Goal: Information Seeking & Learning: Compare options

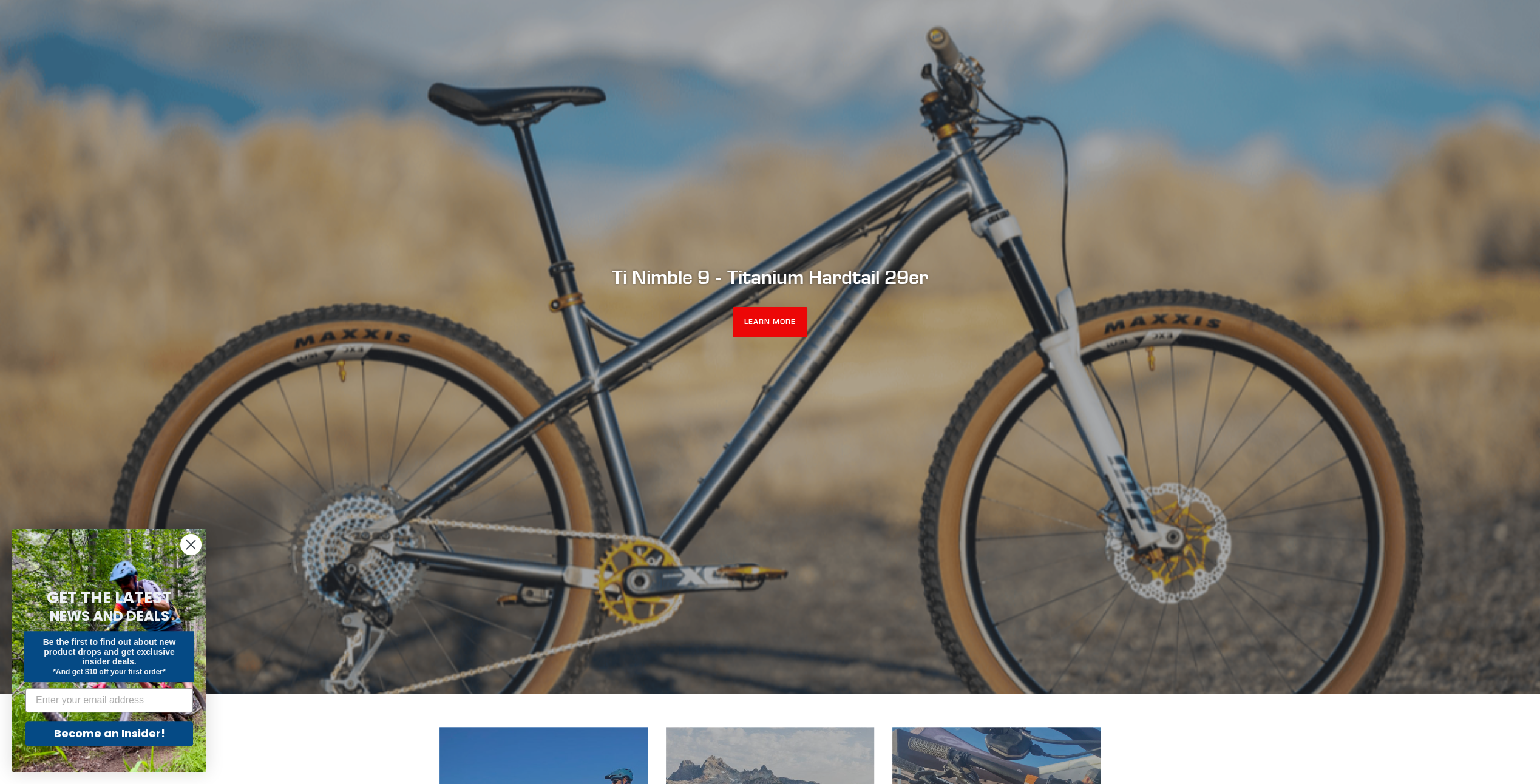
scroll to position [182, 0]
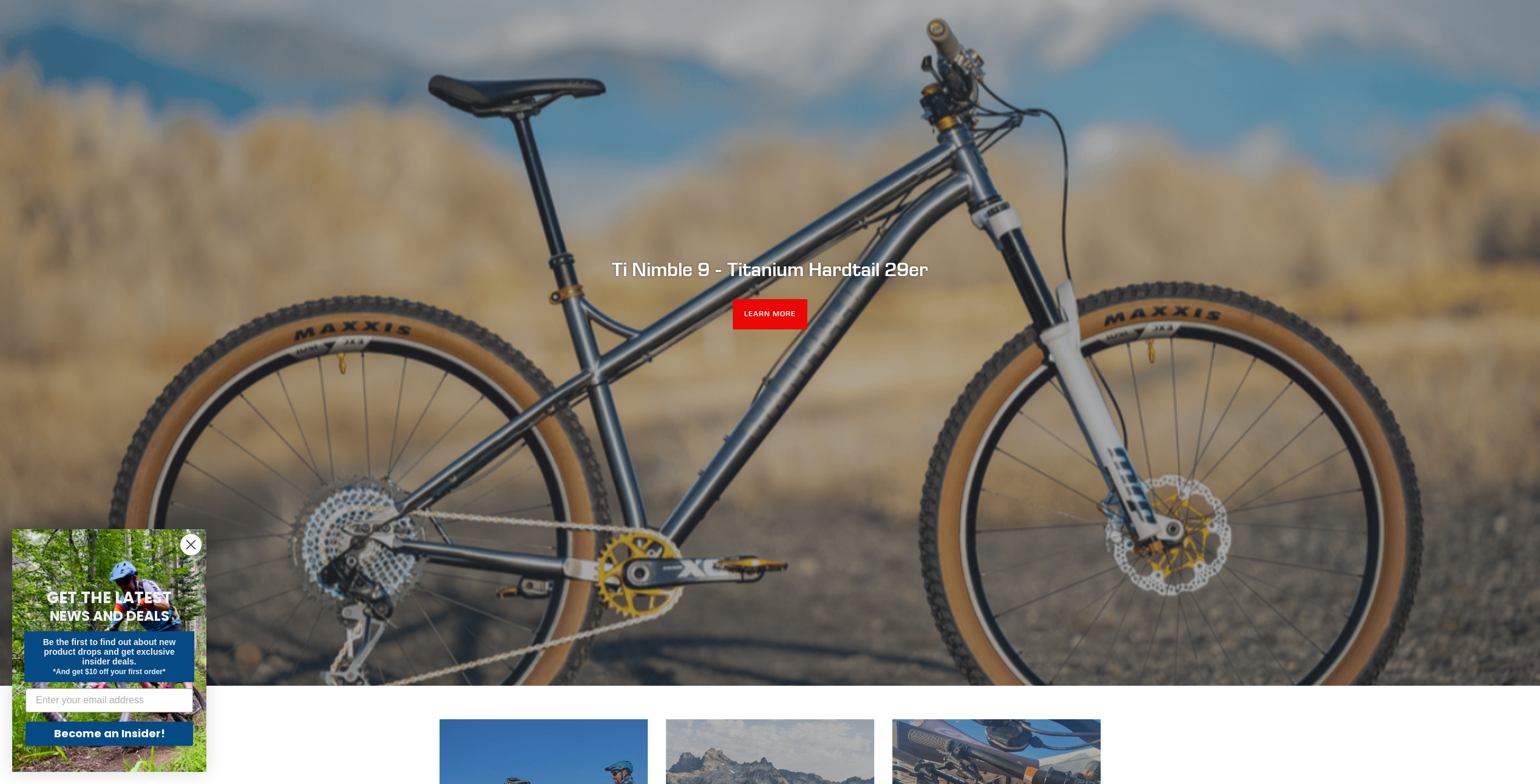
click at [194, 541] on icon "Close dialog" at bounding box center [191, 545] width 9 height 9
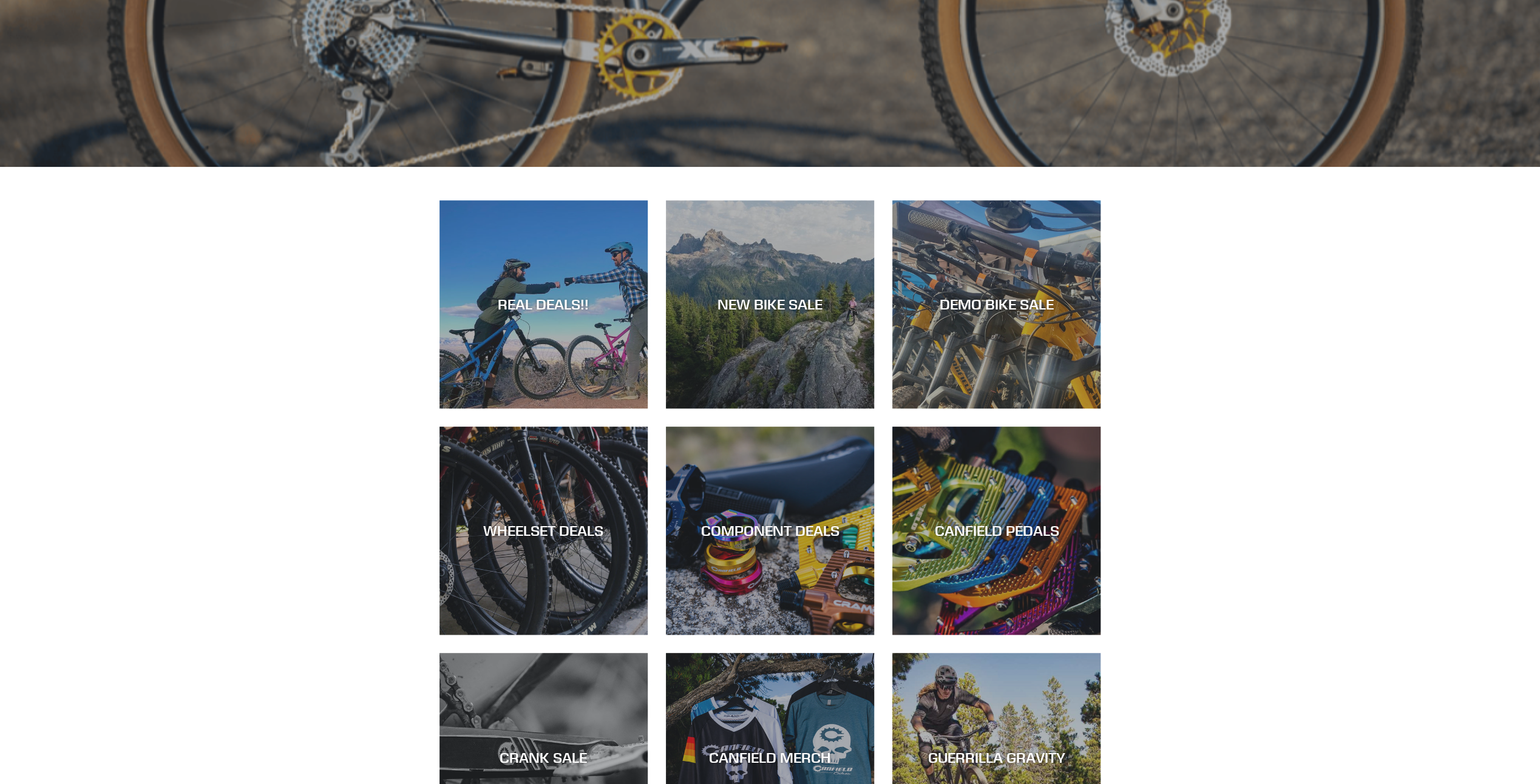
scroll to position [729, 0]
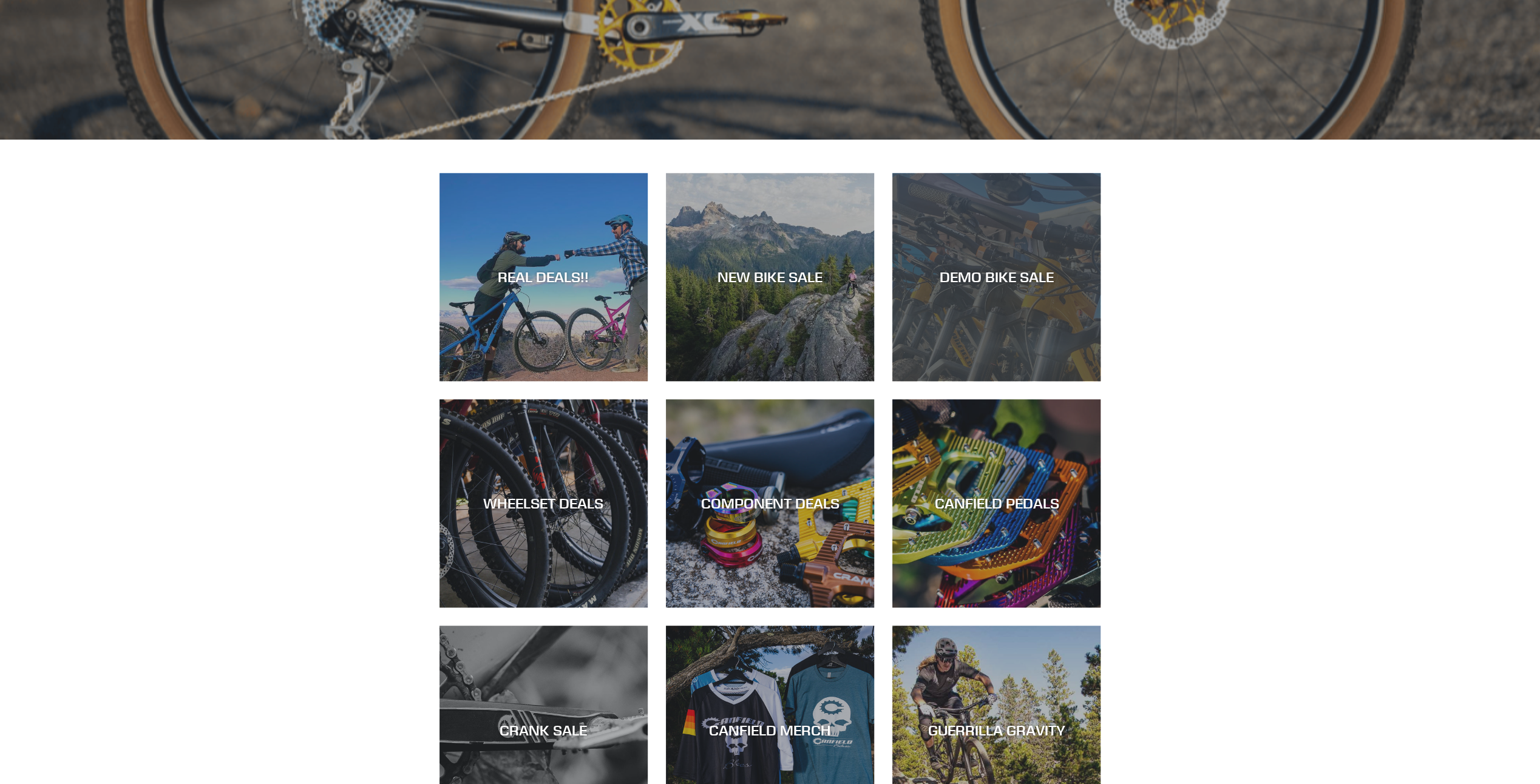
click at [1018, 381] on div "DEMO BIKE SALE" at bounding box center [996, 381] width 208 height 0
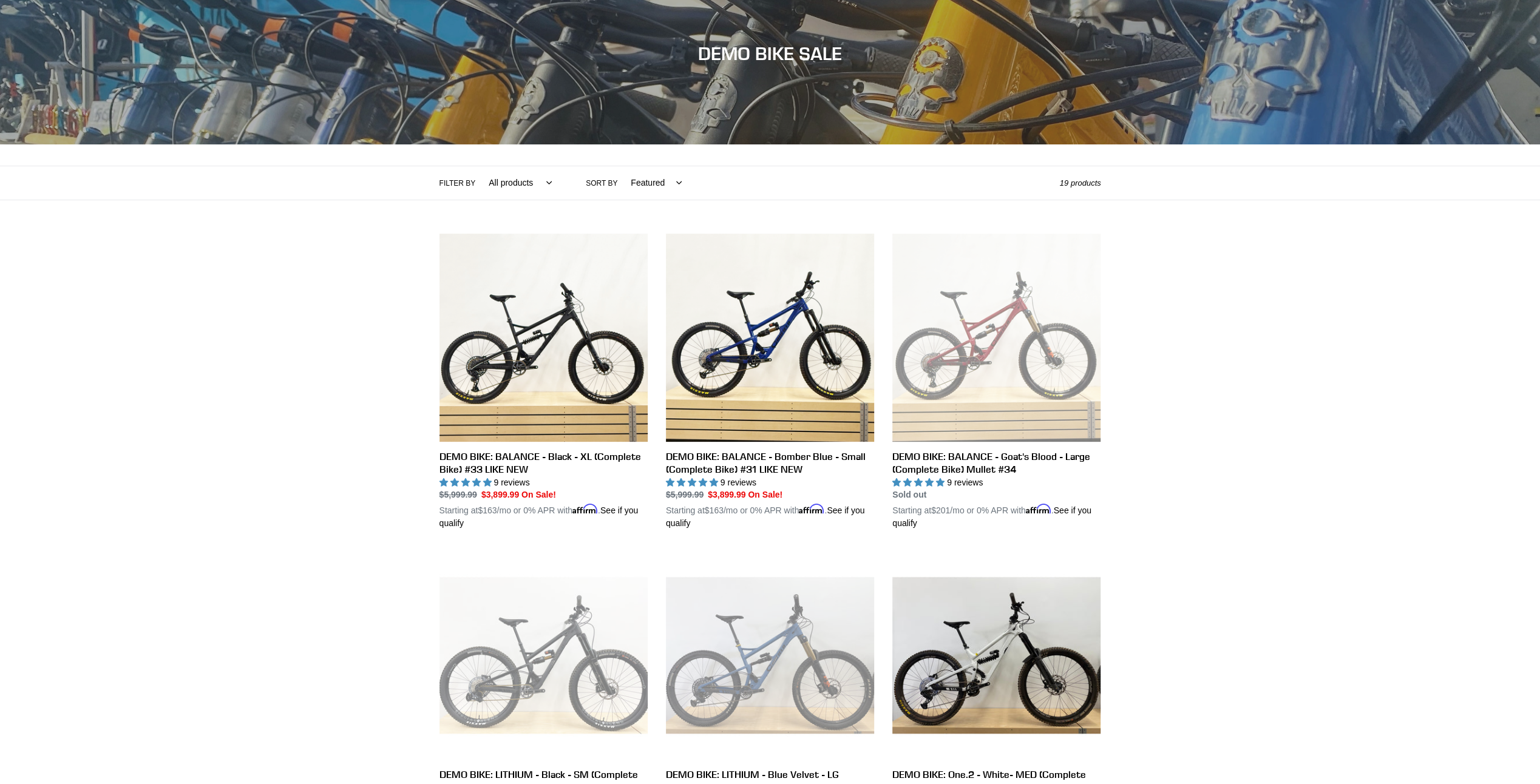
scroll to position [122, 0]
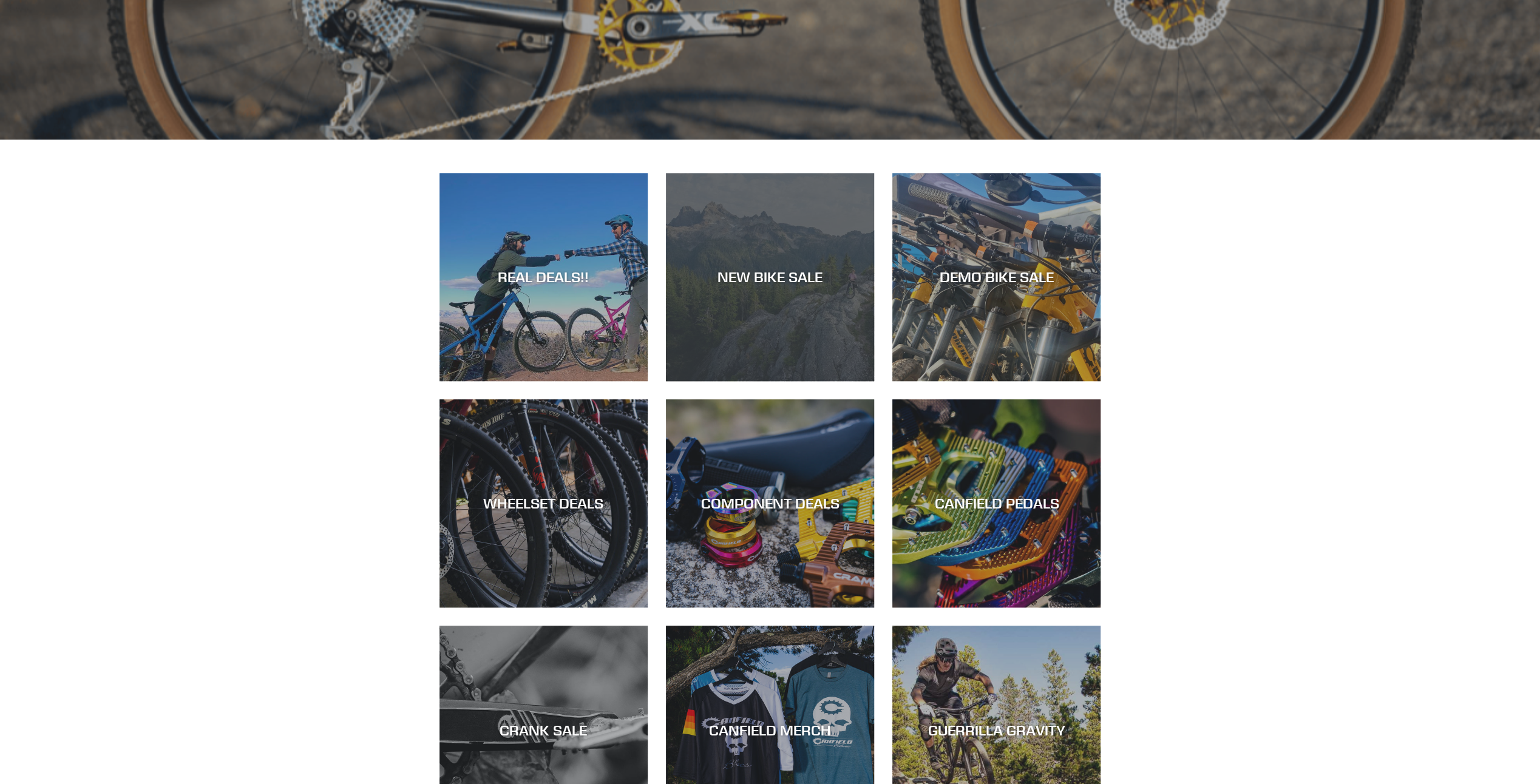
click at [766, 281] on div "NEW BIKE SALE" at bounding box center [770, 277] width 208 height 18
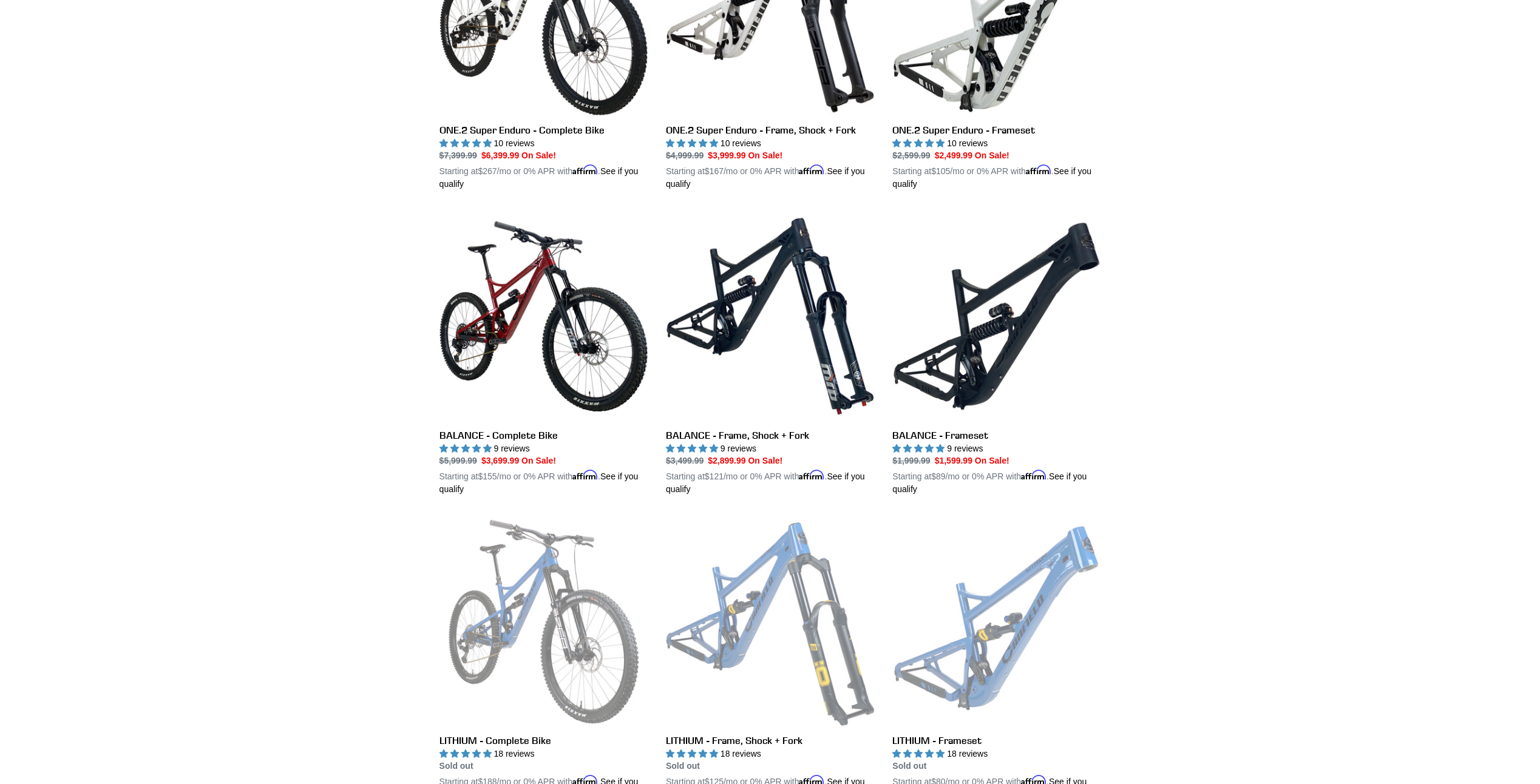
scroll to position [1032, 0]
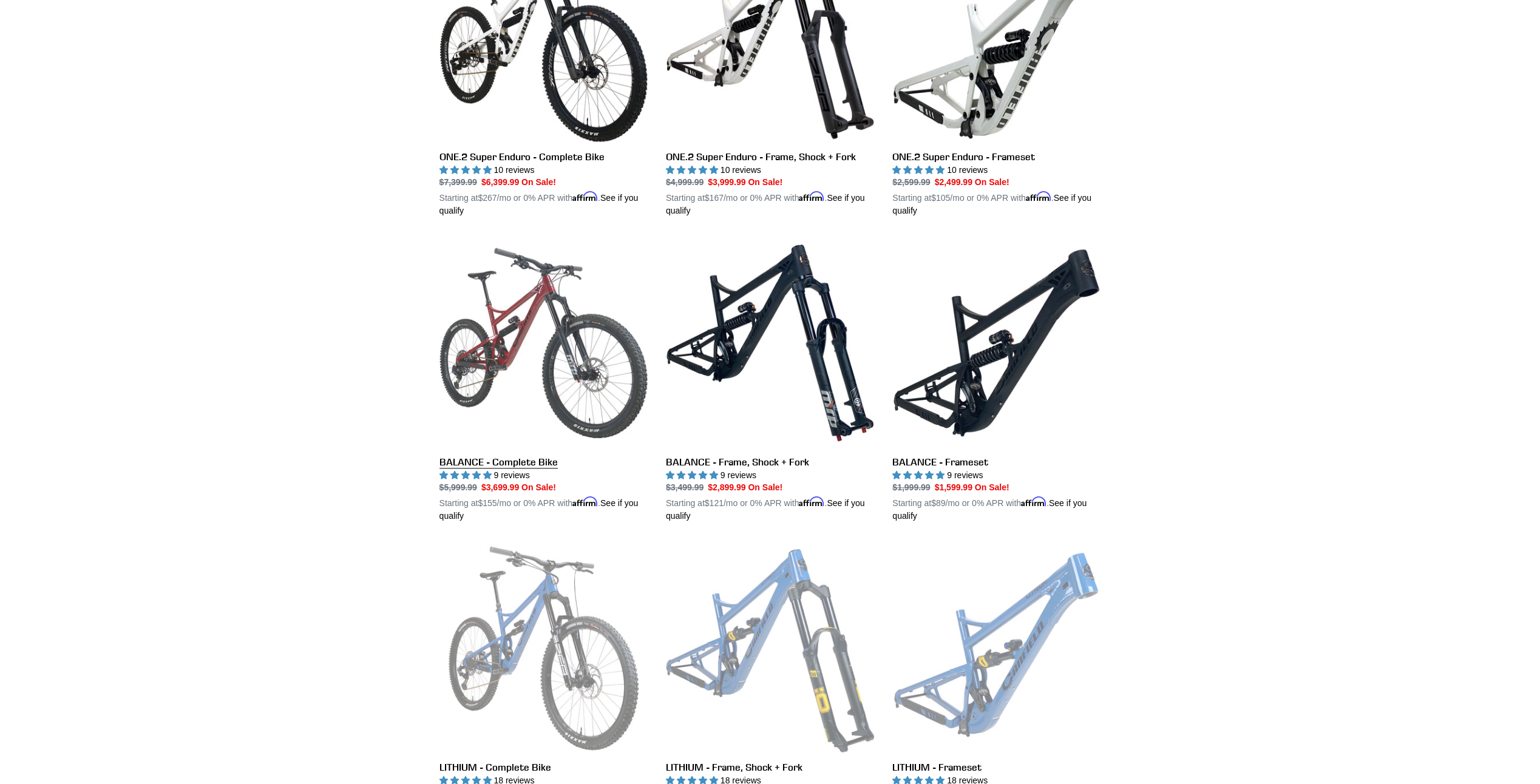
click at [495, 367] on link "BALANCE - Complete Bike" at bounding box center [543, 381] width 208 height 284
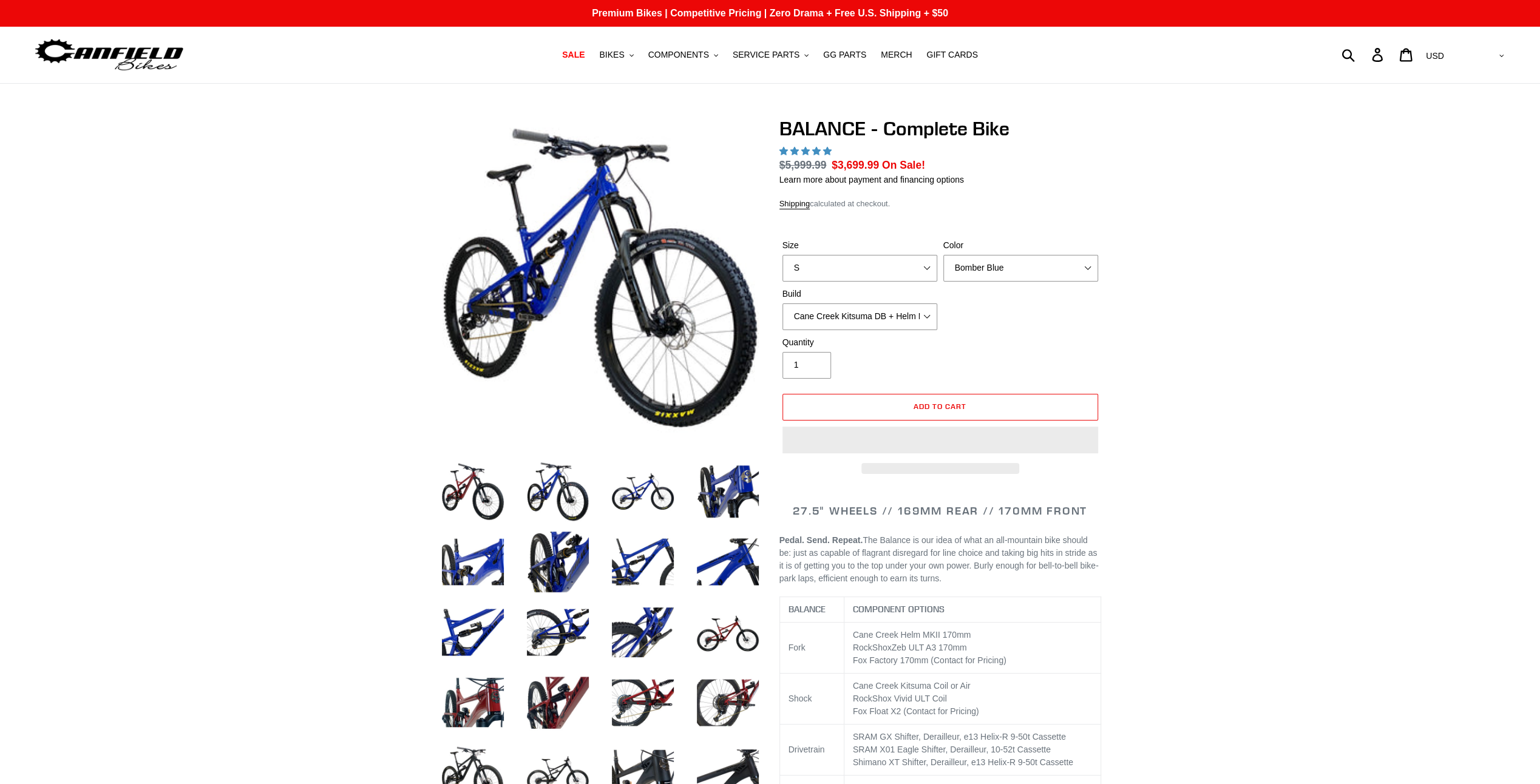
select select "highest-rating"
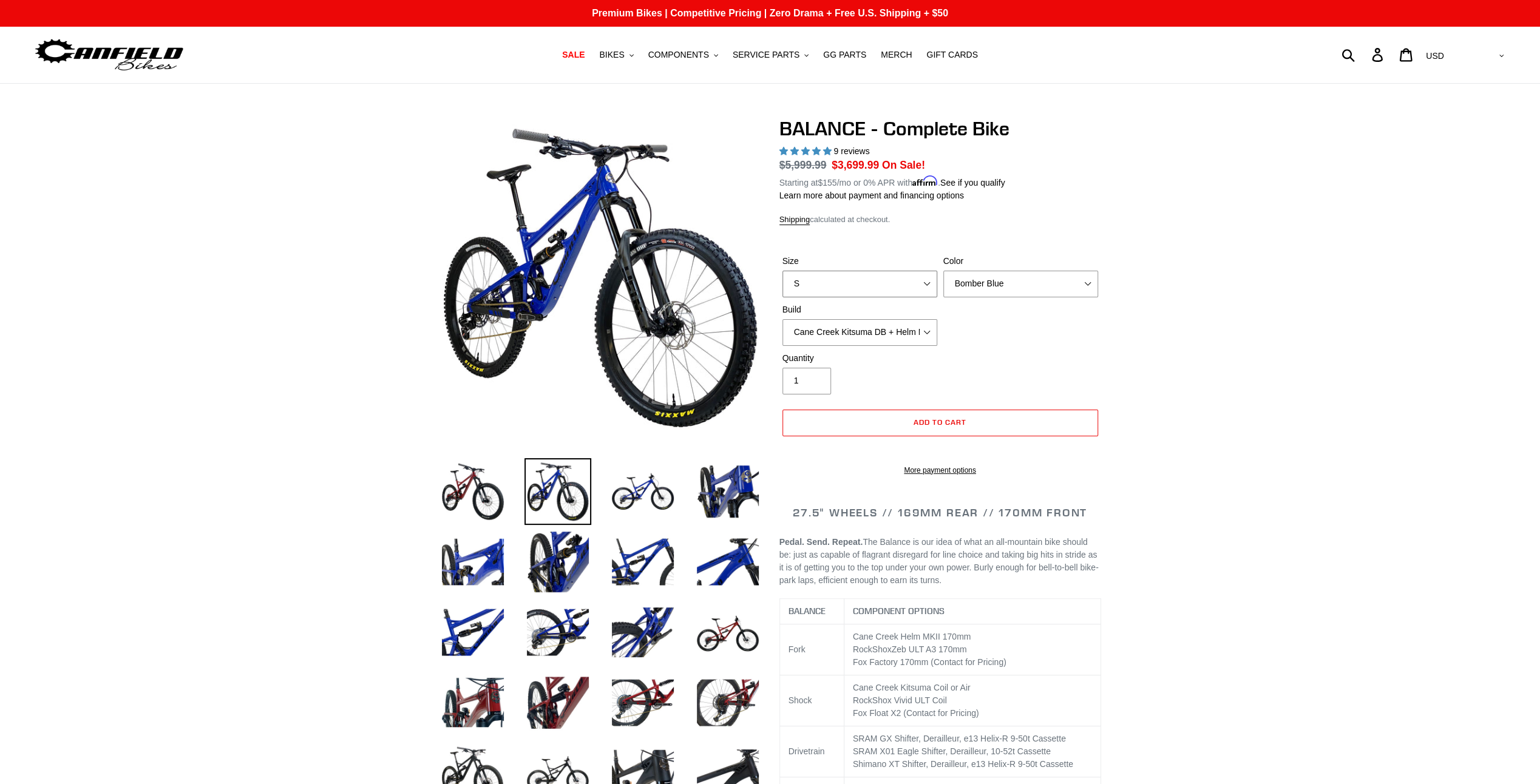
click at [923, 282] on select "S M L XL" at bounding box center [859, 284] width 155 height 27
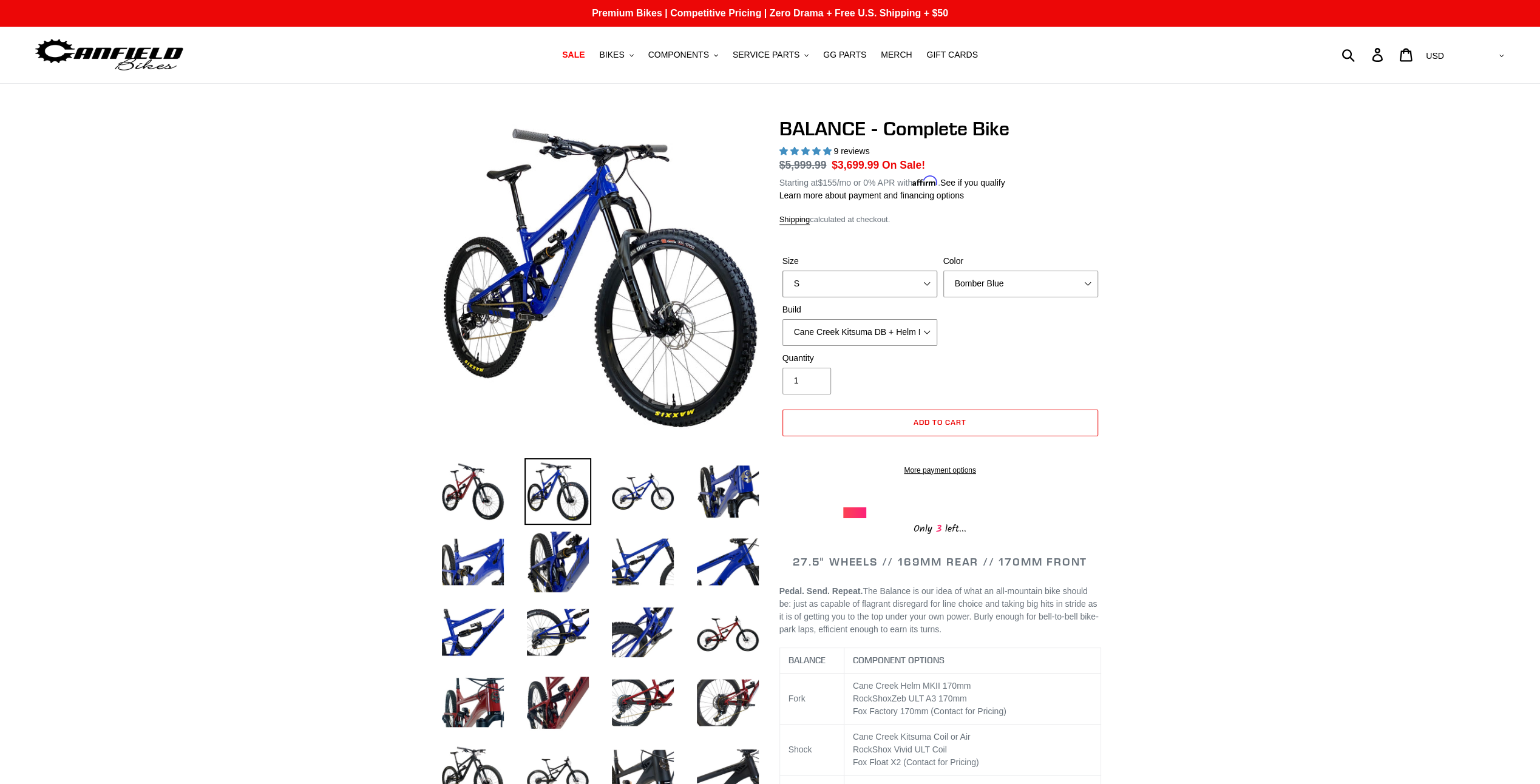
select select "XL"
click at [783, 271] on select "S M L XL" at bounding box center [859, 284] width 155 height 27
click at [929, 329] on select "Cane Creek Kitsuma DB + Helm MKII + SRAM GX Cane Creek Kitsuma DB + Helm MKII +…" at bounding box center [859, 333] width 155 height 27
select select "RockShox Vivid ULT + Zeb ULT + SRAM GX"
click at [783, 319] on select "Cane Creek Kitsuma DB + Helm MKII + SRAM GX Cane Creek Kitsuma DB + Helm MKII +…" at bounding box center [859, 333] width 155 height 27
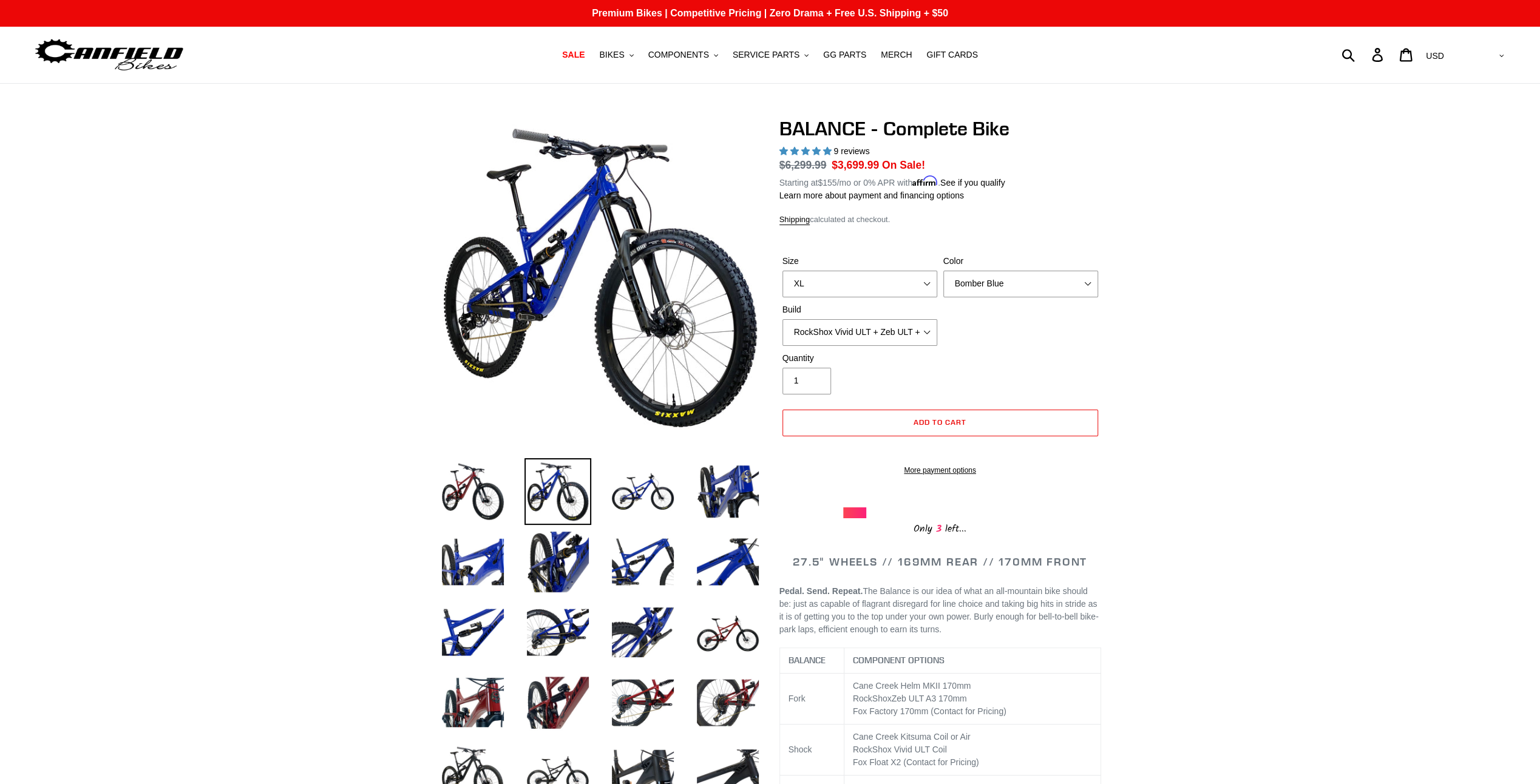
click at [1080, 343] on div "Size S M L XL Color Bomber Blue Goat's Blood Stealth Black Build Cane Creek Kit…" at bounding box center [941, 303] width 322 height 97
click at [1082, 283] on select "Bomber Blue Goat's Blood Stealth Black" at bounding box center [1020, 284] width 155 height 27
select select "Stealth Black"
click at [943, 271] on select "Bomber Blue Goat's Blood Stealth Black" at bounding box center [1020, 284] width 155 height 27
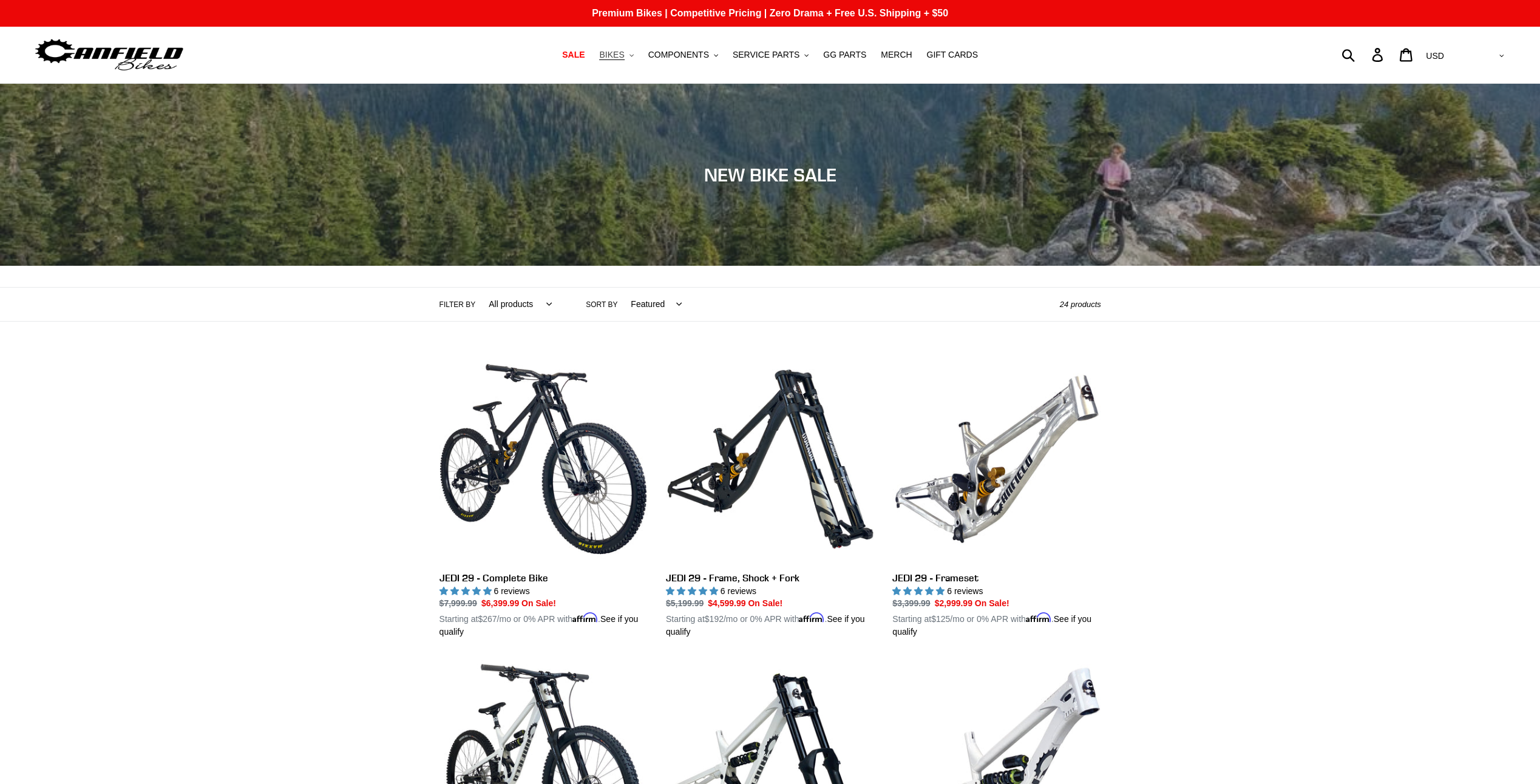
click at [624, 55] on span "BIKES" at bounding box center [612, 55] width 25 height 11
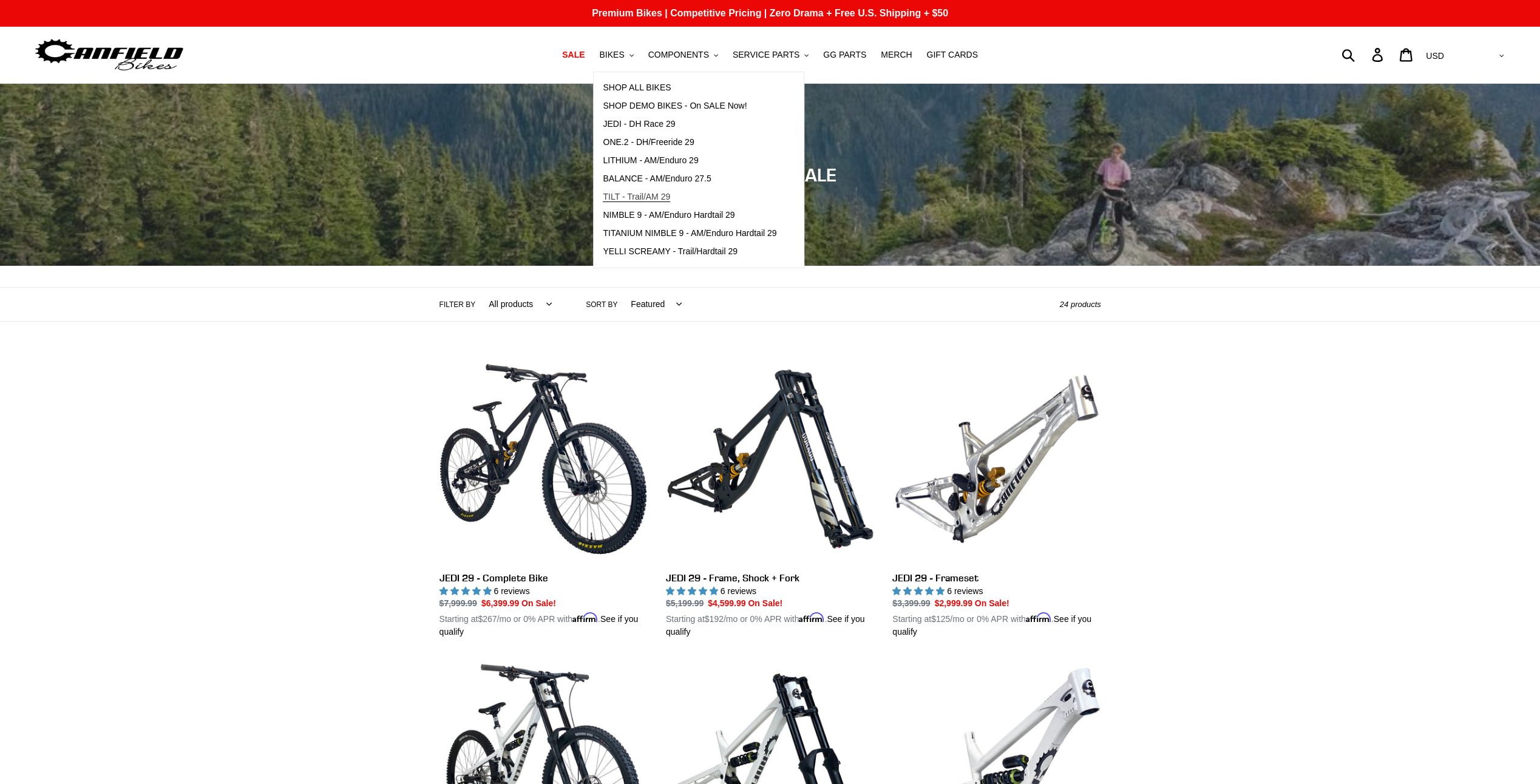
click at [639, 196] on span "TILT - Trail/AM 29" at bounding box center [636, 197] width 67 height 11
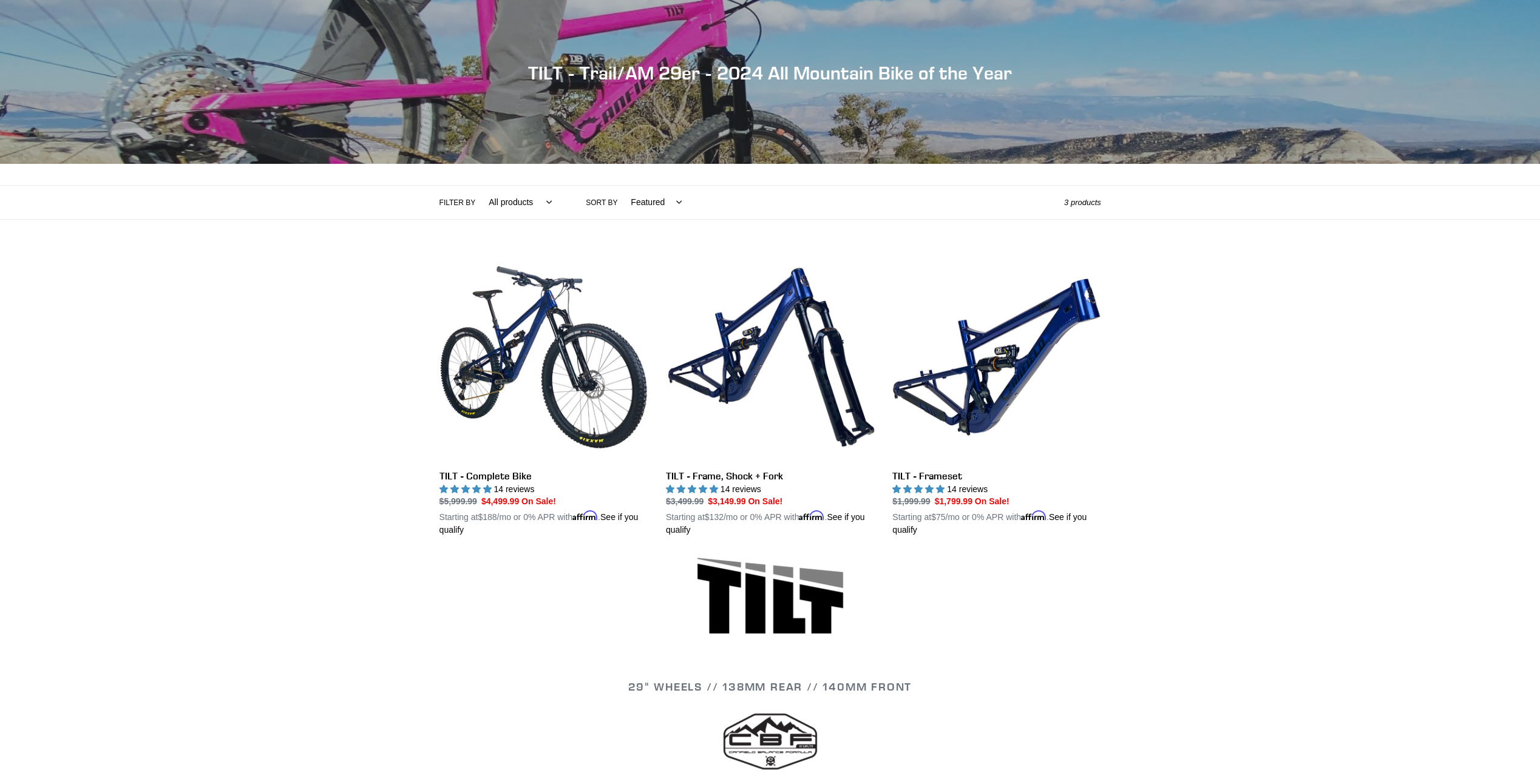
scroll to position [122, 0]
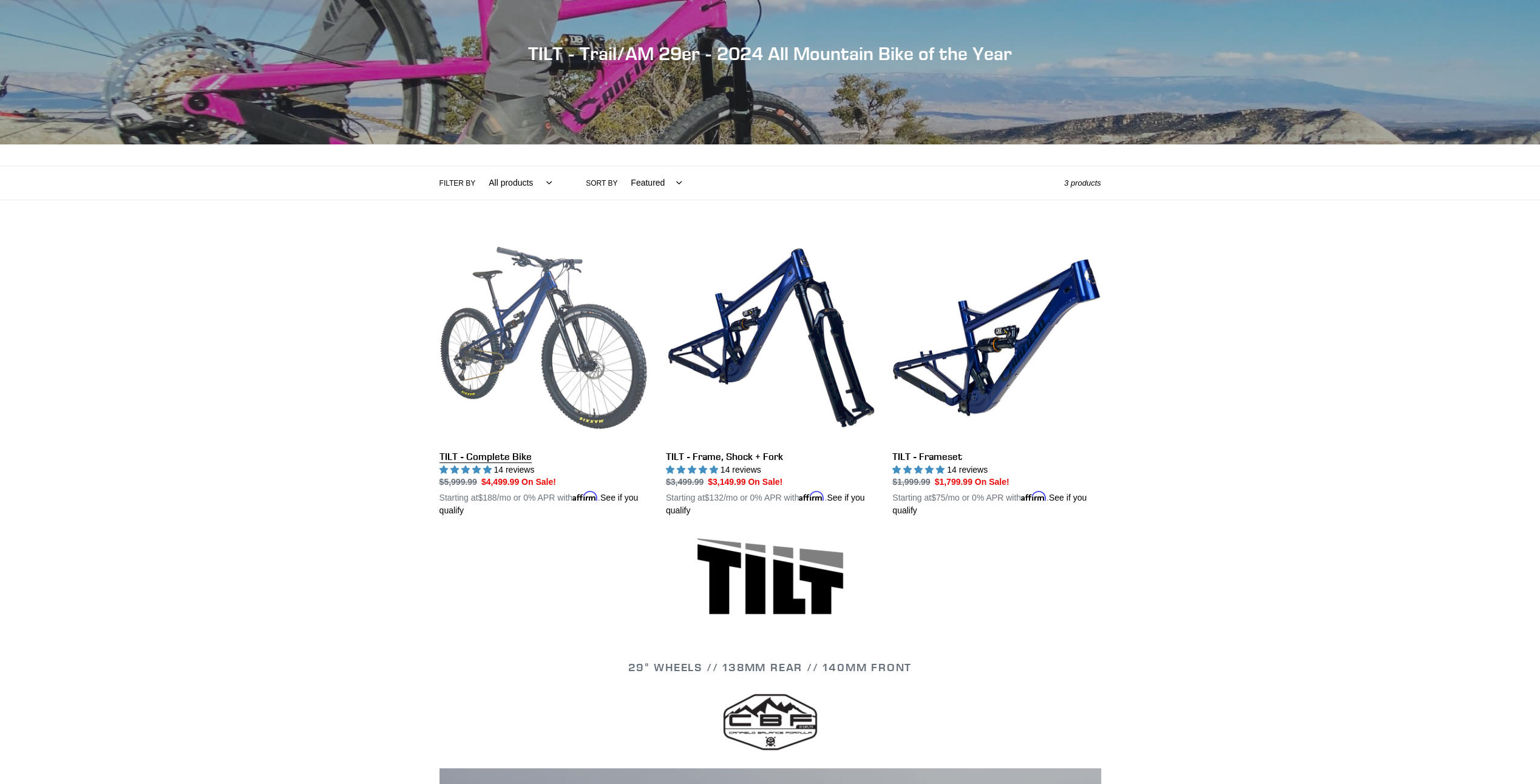
click at [529, 370] on link "TILT - Complete Bike" at bounding box center [543, 375] width 208 height 284
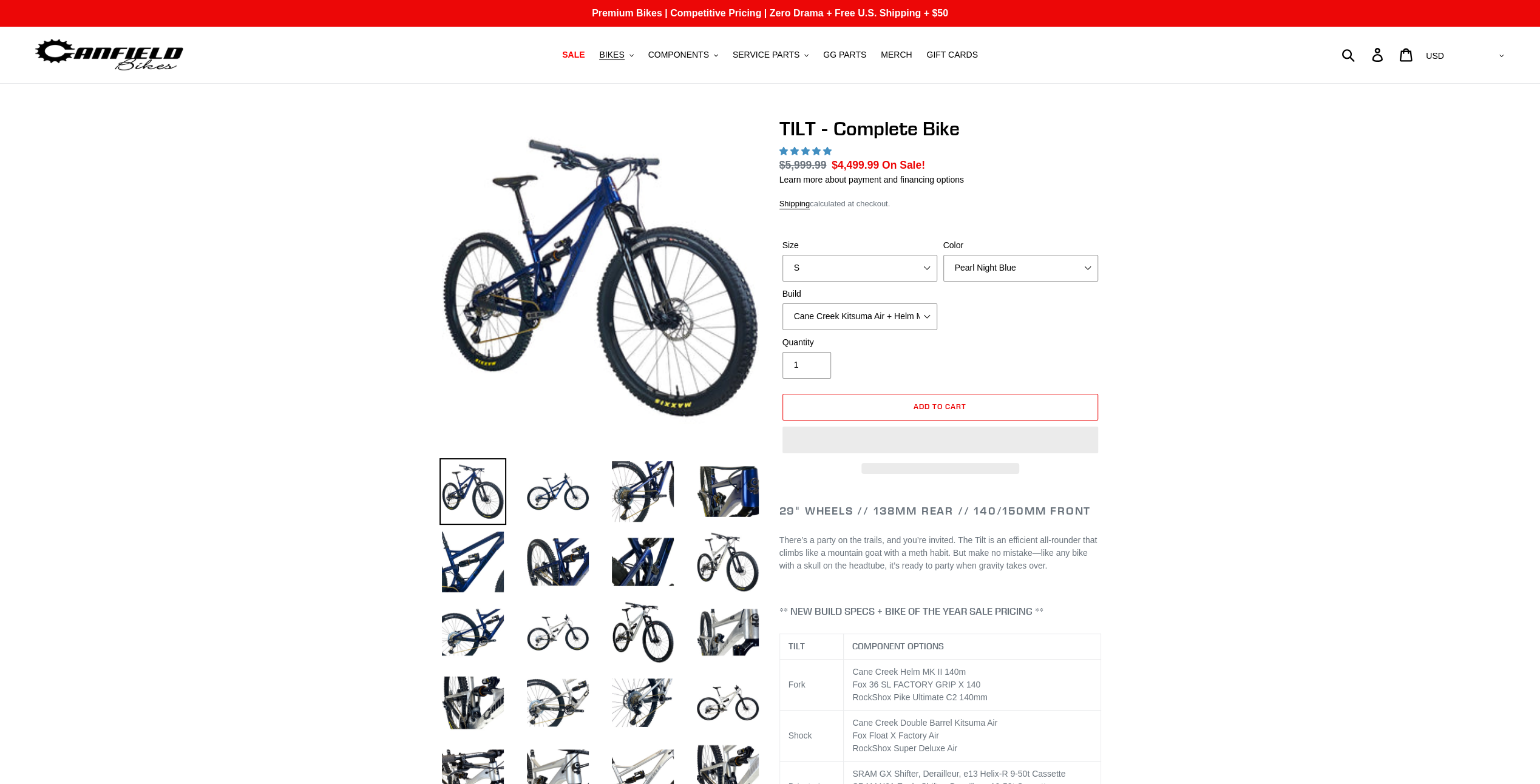
select select "highest-rating"
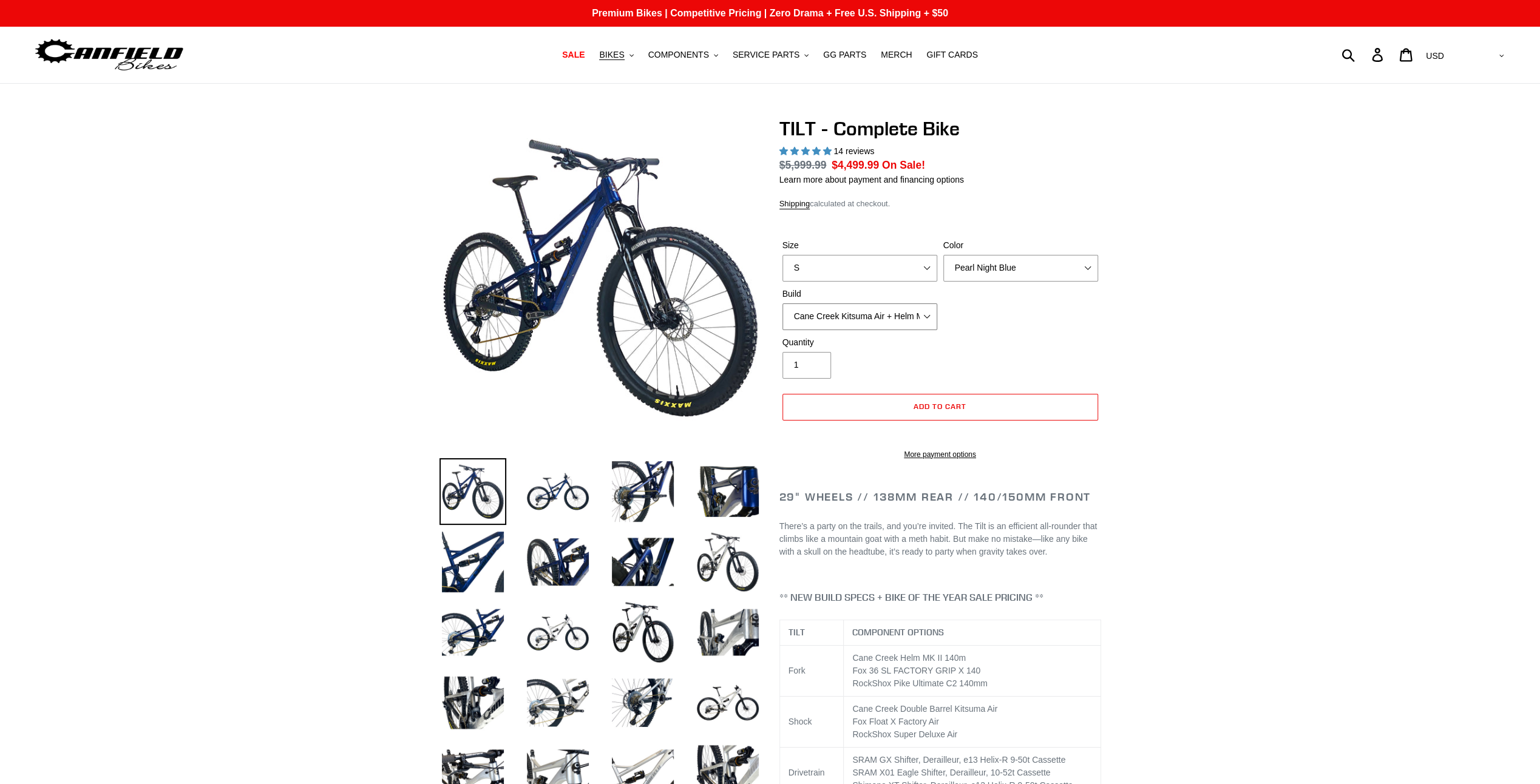
click at [931, 314] on select "Cane Creek Kitsuma Air + Helm MKII 140 + SRAM GX Cane Creek Kitsuma Air + Helm …" at bounding box center [859, 316] width 155 height 27
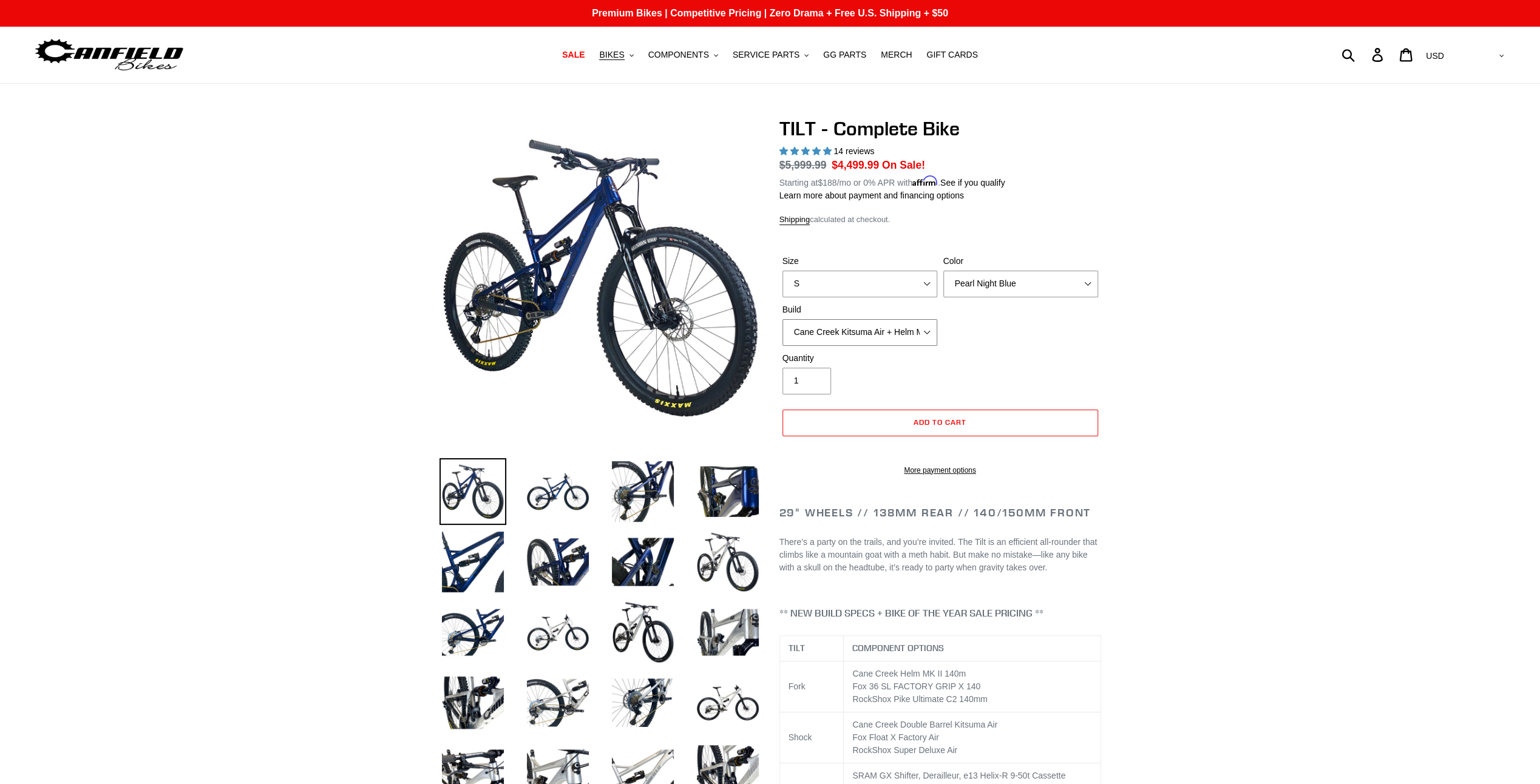
select select "Fox Float X + 36 SL Factory Grip X 140 + SRAM GX"
click at [783, 319] on select "Cane Creek Kitsuma Air + Helm MKII 140 + SRAM GX Cane Creek Kitsuma Air + Helm …" at bounding box center [859, 333] width 155 height 27
click at [1055, 281] on select "Pearl Night Blue Stealth Silver Raw" at bounding box center [1020, 284] width 155 height 27
select select "Stealth Silver"
click at [943, 271] on select "Pearl Night Blue Stealth Silver Raw" at bounding box center [1020, 284] width 155 height 27
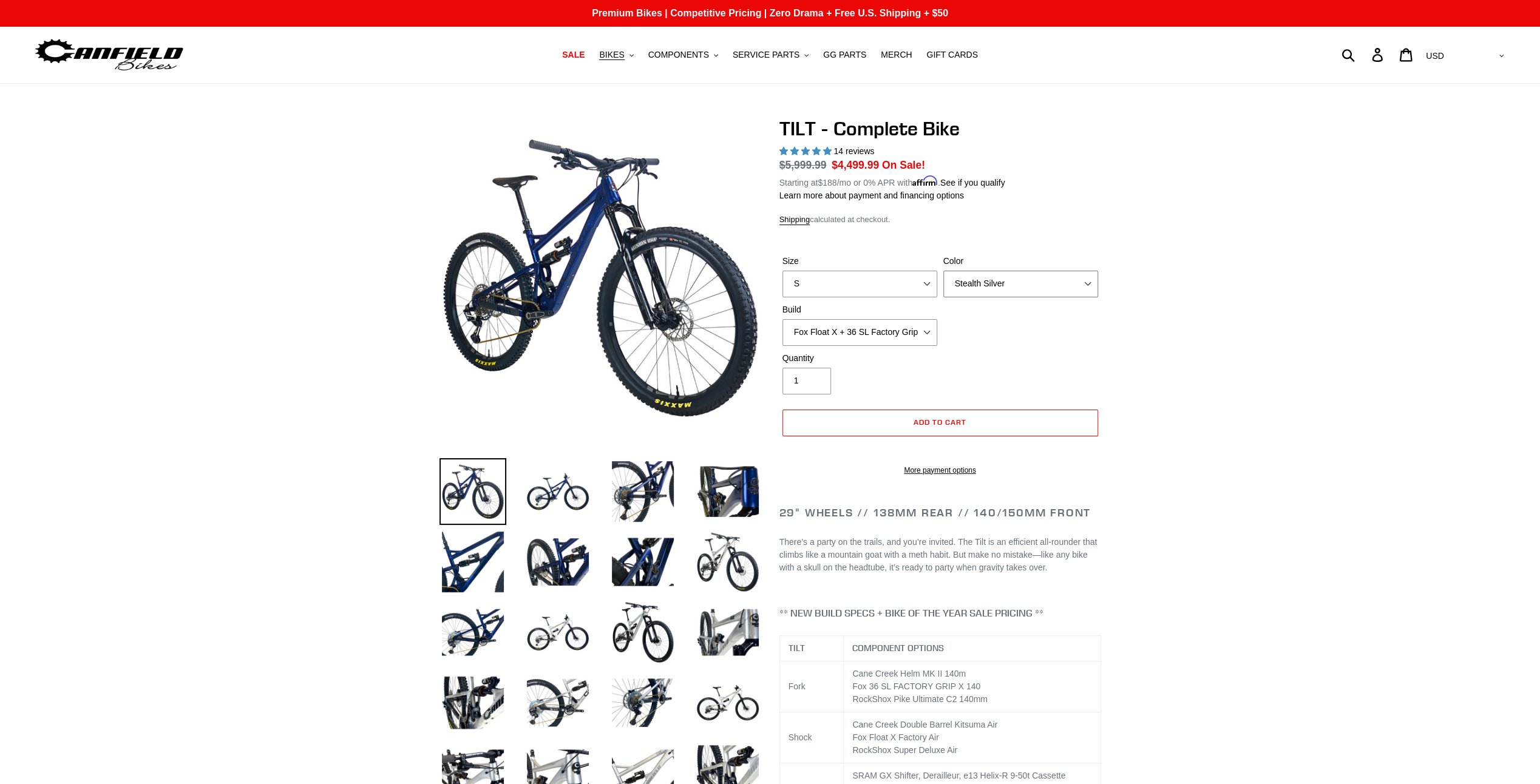
click at [984, 291] on select "Pearl Night Blue Stealth Silver Raw" at bounding box center [1020, 284] width 155 height 27
click at [984, 290] on select "Pearl Night Blue Stealth Silver Raw" at bounding box center [1020, 284] width 155 height 27
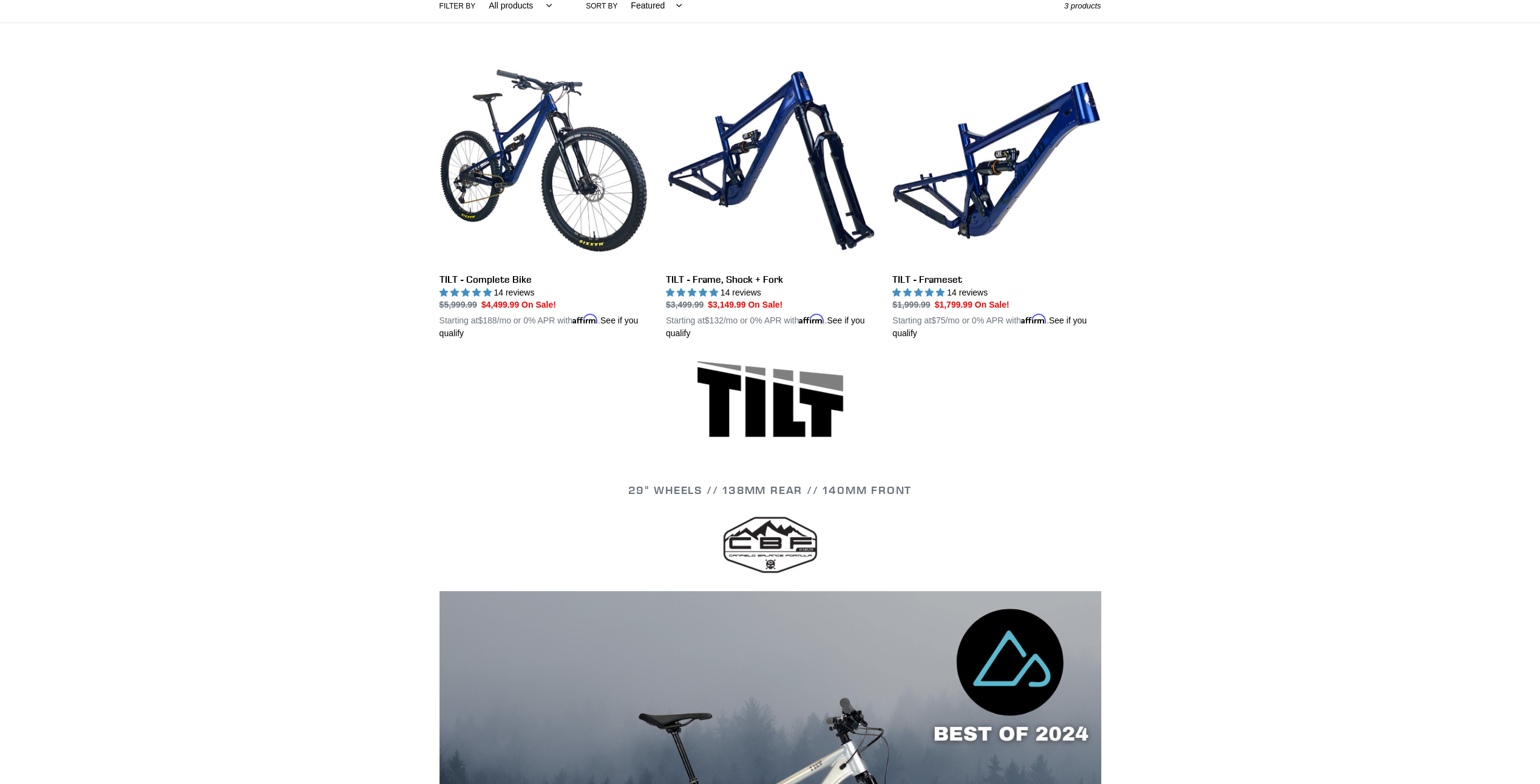
scroll to position [296, 0]
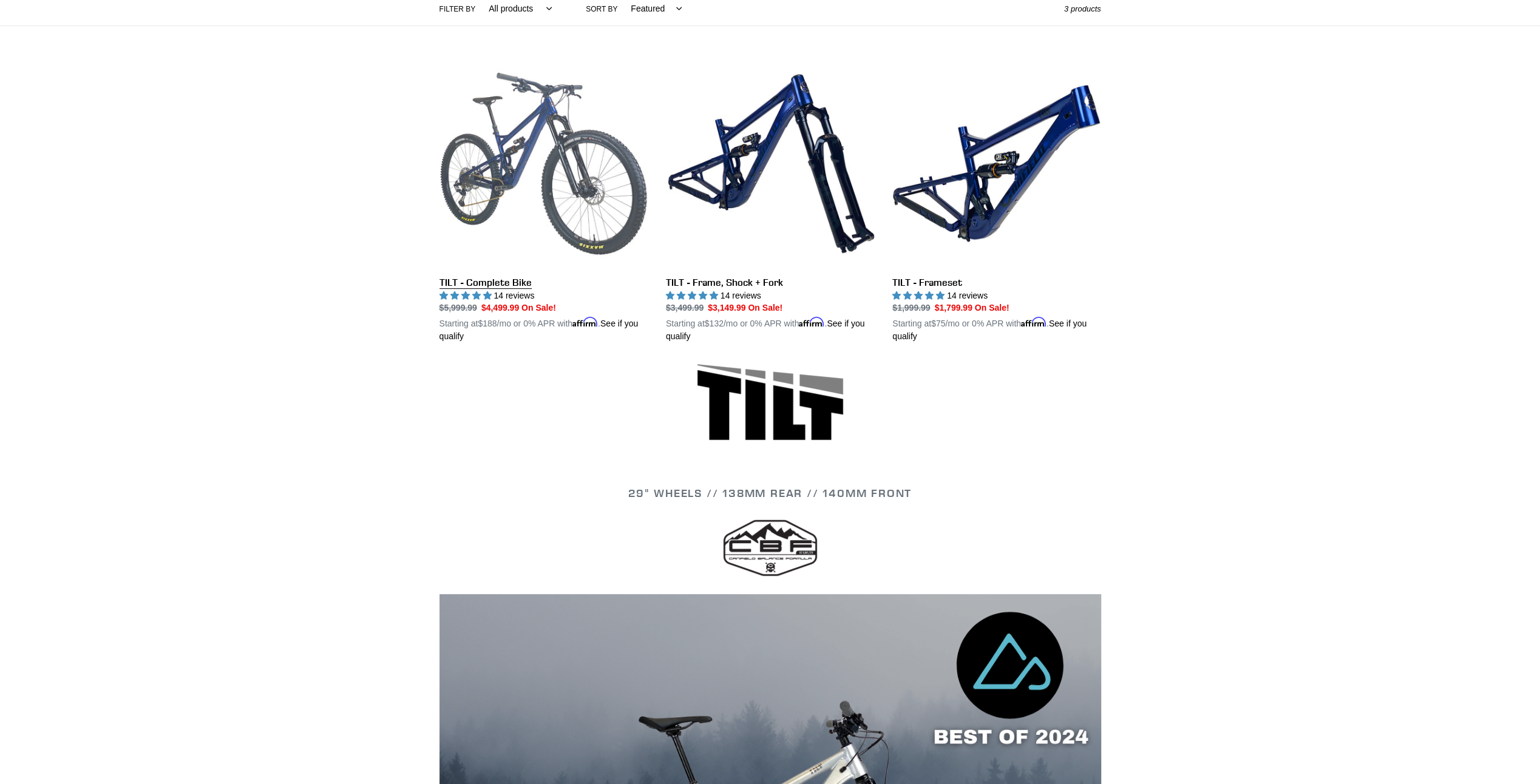
click at [523, 153] on link "TILT - Complete Bike" at bounding box center [543, 202] width 208 height 284
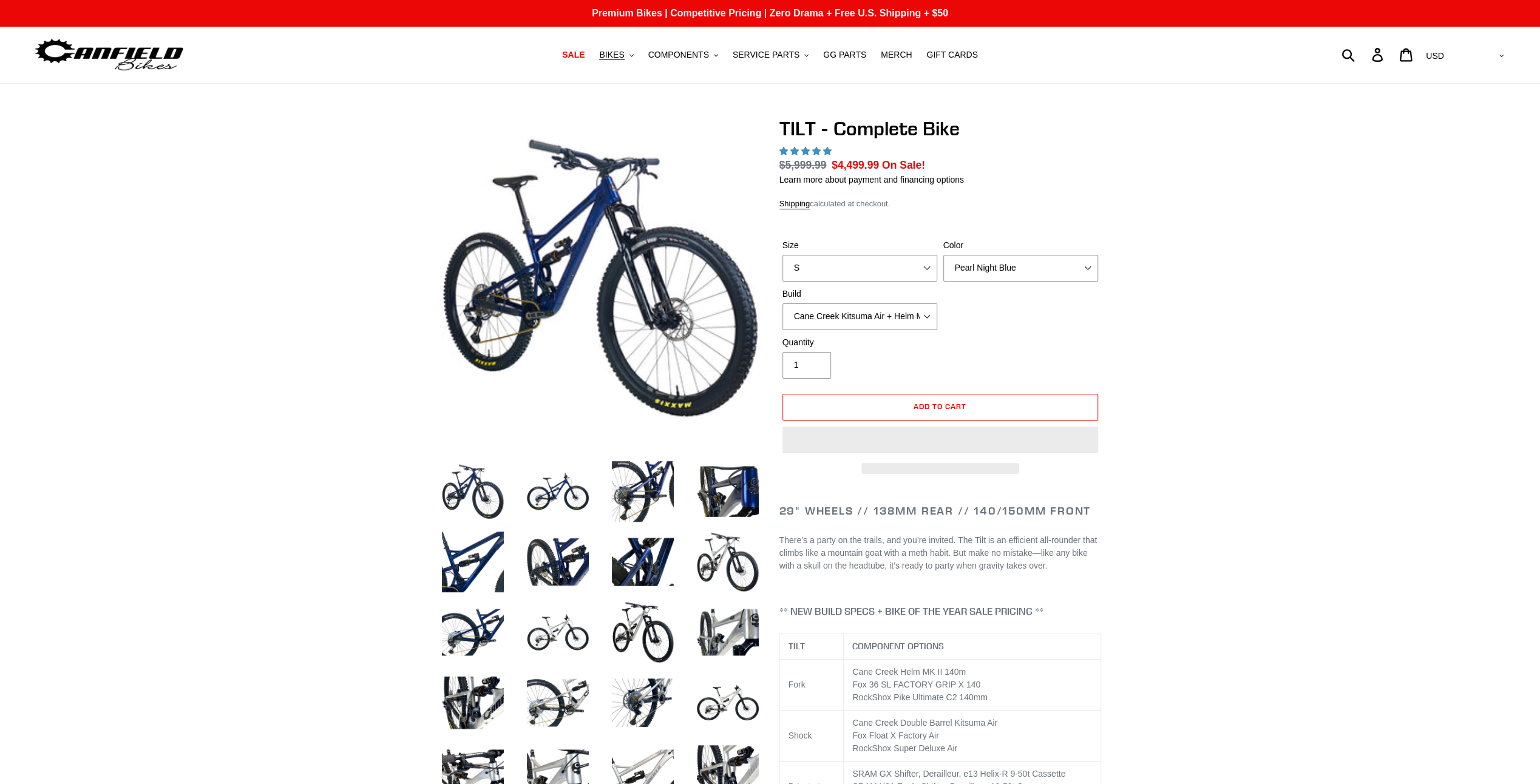
select select "highest-rating"
